Goal: Information Seeking & Learning: Learn about a topic

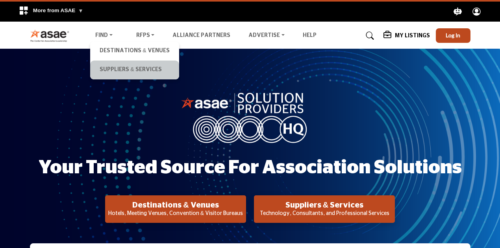
click at [109, 76] on li "Suppliers & Services" at bounding box center [134, 70] width 89 height 19
click at [109, 71] on link "Suppliers & Services" at bounding box center [134, 70] width 81 height 11
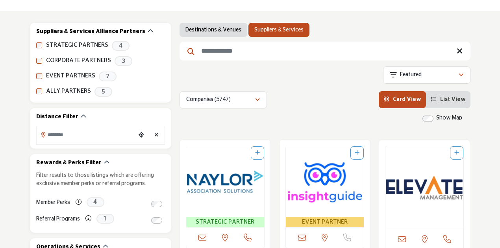
scroll to position [118, 0]
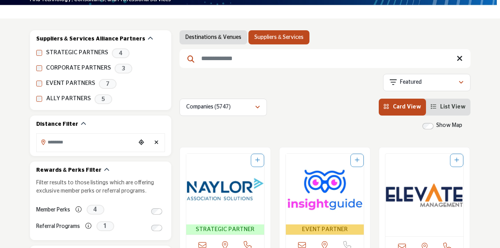
click at [316, 59] on input "Search Keyword" at bounding box center [324, 58] width 291 height 19
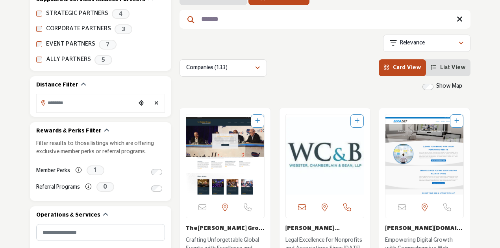
scroll to position [197, 0]
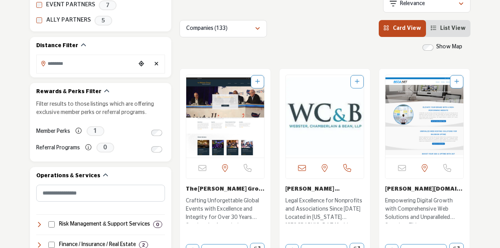
type input "*******"
click at [452, 32] on li "List View" at bounding box center [448, 28] width 44 height 17
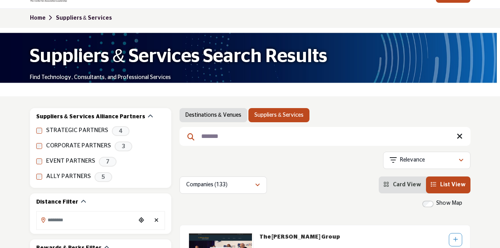
scroll to position [39, 0]
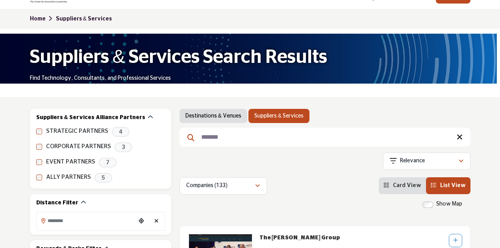
click at [223, 138] on input "*******" at bounding box center [324, 137] width 291 height 19
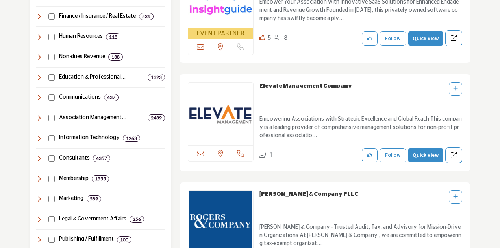
scroll to position [433, 0]
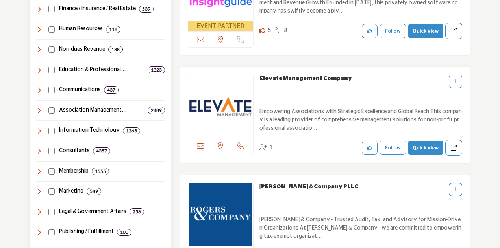
click at [39, 130] on icon at bounding box center [39, 131] width 6 height 6
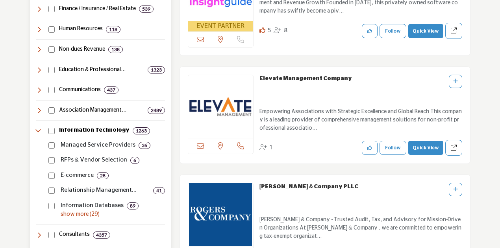
click at [40, 89] on icon at bounding box center [39, 90] width 6 height 6
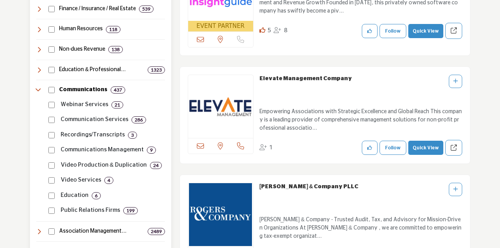
click at [37, 89] on icon at bounding box center [39, 90] width 6 height 6
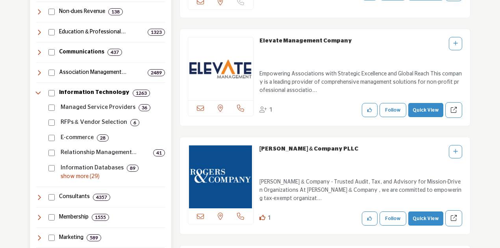
scroll to position [472, 0]
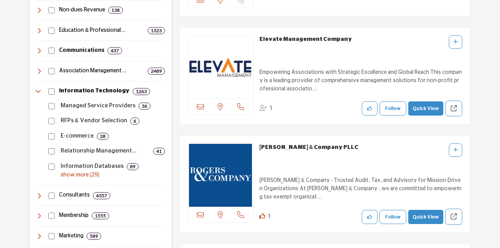
click at [38, 89] on icon at bounding box center [39, 92] width 6 height 6
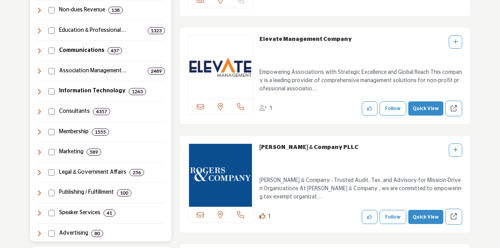
click at [39, 150] on icon at bounding box center [39, 152] width 6 height 6
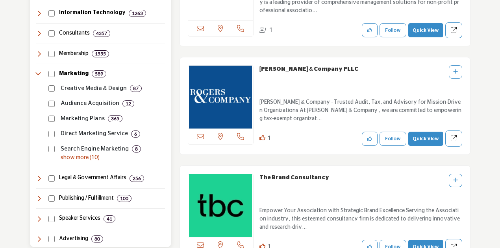
scroll to position [551, 0]
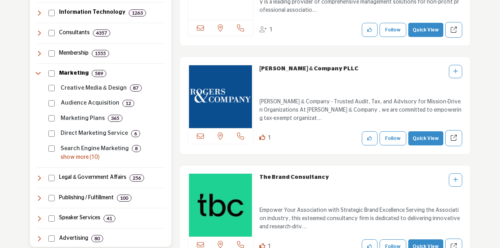
click at [80, 157] on p "show more (10)" at bounding box center [113, 158] width 104 height 8
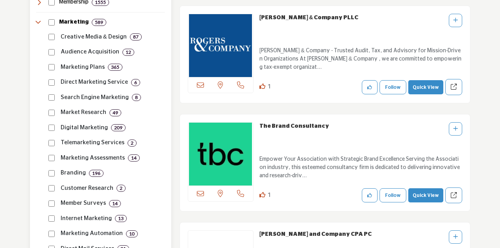
scroll to position [590, 0]
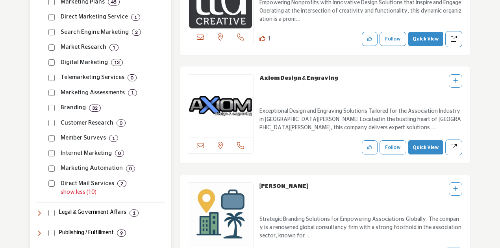
scroll to position [630, 0]
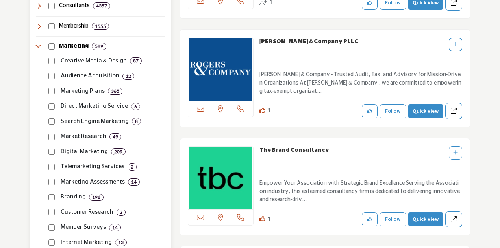
scroll to position [590, 0]
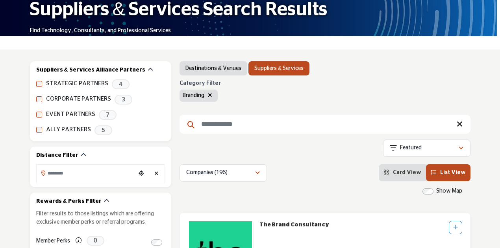
scroll to position [79, 0]
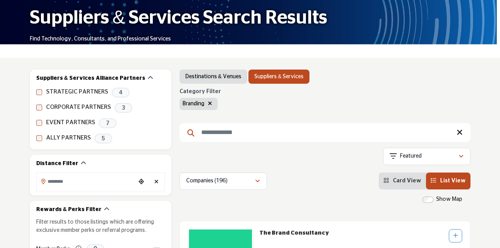
click at [221, 139] on input "Search Keyword" at bounding box center [324, 132] width 291 height 19
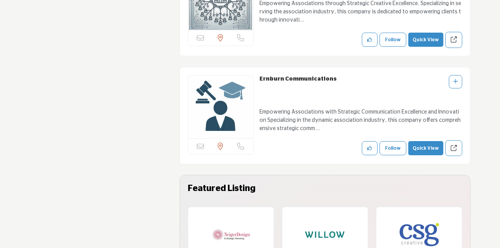
scroll to position [2480, 0]
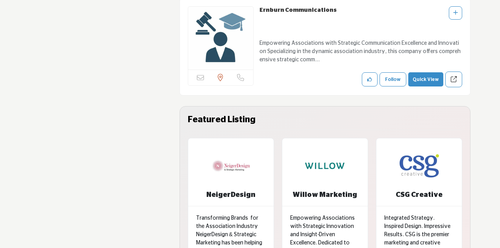
type input "*"
click at [426, 72] on button "Quick View" at bounding box center [425, 79] width 35 height 14
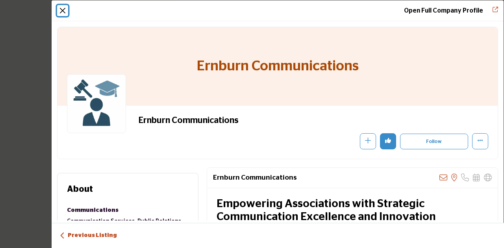
click at [65, 10] on button "Close" at bounding box center [62, 10] width 11 height 11
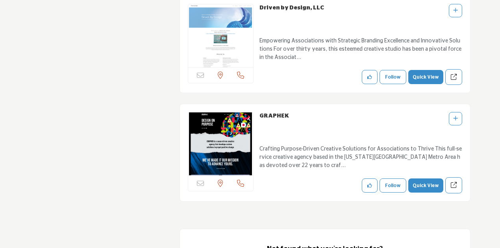
scroll to position [12163, 0]
